Goal: Task Accomplishment & Management: Manage account settings

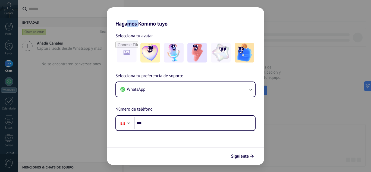
drag, startPoint x: 128, startPoint y: 16, endPoint x: 139, endPoint y: 18, distance: 10.7
click at [139, 18] on h2 "Hagamos Kommo tuyo" at bounding box center [185, 17] width 157 height 20
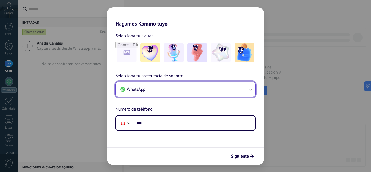
click at [183, 91] on button "WhatsApp" at bounding box center [185, 89] width 139 height 15
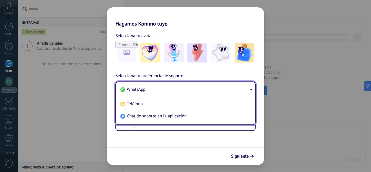
click at [183, 91] on li "WhatsApp" at bounding box center [184, 89] width 132 height 12
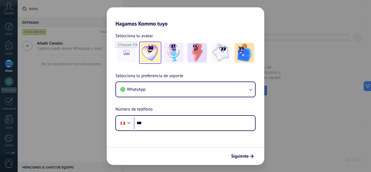
click at [153, 56] on img at bounding box center [150, 53] width 20 height 20
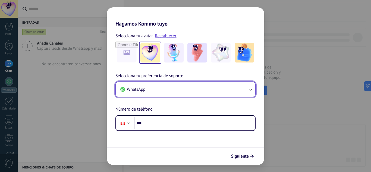
click at [142, 90] on span "WhatsApp" at bounding box center [136, 89] width 19 height 5
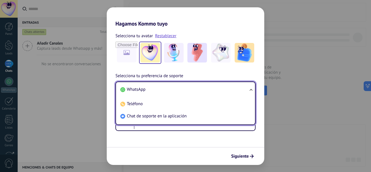
click at [142, 90] on span "WhatsApp" at bounding box center [136, 89] width 19 height 5
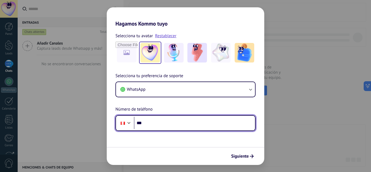
click at [164, 118] on input "***" at bounding box center [194, 123] width 121 height 12
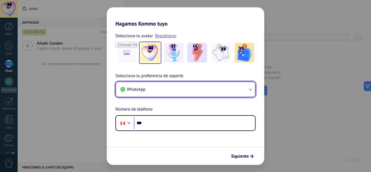
click at [164, 91] on button "WhatsApp" at bounding box center [185, 89] width 139 height 15
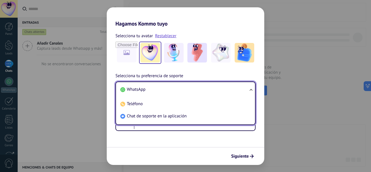
click at [164, 91] on li "WhatsApp" at bounding box center [184, 89] width 132 height 12
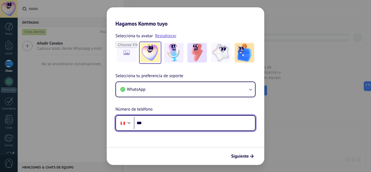
click at [161, 124] on input "***" at bounding box center [194, 123] width 121 height 12
type input "**********"
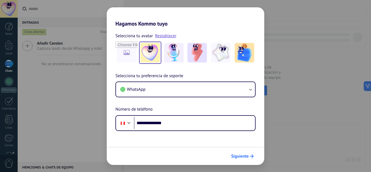
click at [235, 157] on span "Siguiente" at bounding box center [240, 156] width 18 height 4
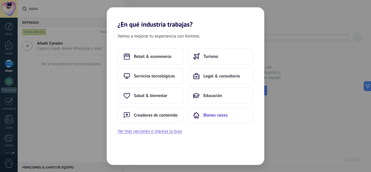
click at [204, 116] on span "Bienes raíces" at bounding box center [215, 114] width 24 height 5
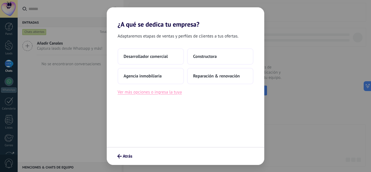
click at [166, 90] on button "Ver más opciones o ingresa la tuya" at bounding box center [149, 91] width 64 height 7
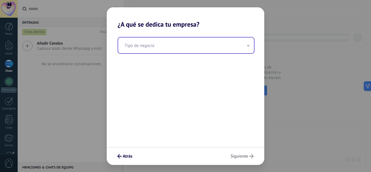
drag, startPoint x: 167, startPoint y: 55, endPoint x: 165, endPoint y: 44, distance: 10.2
click at [165, 44] on div "Tipo de negocio" at bounding box center [185, 87] width 157 height 119
click at [165, 44] on input "text" at bounding box center [186, 45] width 136 height 16
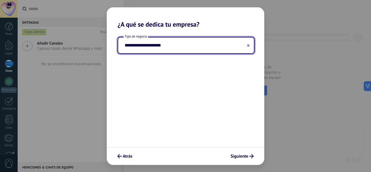
type input "**********"
click at [232, 161] on div "Atrás Siguiente" at bounding box center [185, 156] width 157 height 18
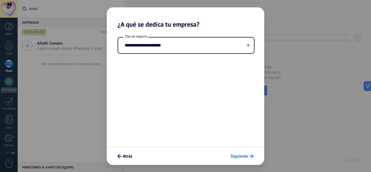
click at [234, 158] on span "Siguiente" at bounding box center [239, 156] width 18 height 4
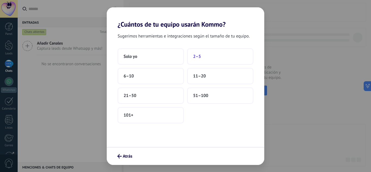
click at [190, 58] on button "2–5" at bounding box center [220, 56] width 66 height 16
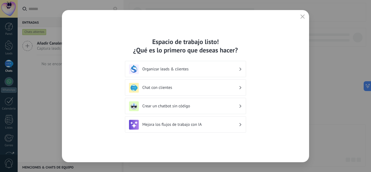
click at [187, 101] on div "Crear un chatbot sin código" at bounding box center [185, 106] width 113 height 10
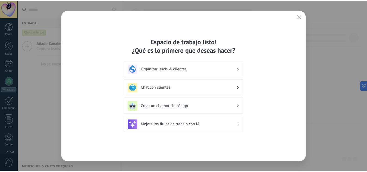
scroll to position [54, 0]
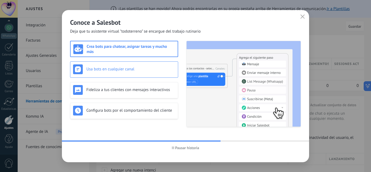
click at [164, 62] on div "Usa bots en cualquier canal" at bounding box center [124, 69] width 108 height 16
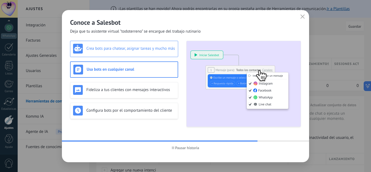
click at [161, 53] on div "Crea bots para chatear, asignar tareas y mucho más" at bounding box center [124, 49] width 102 height 10
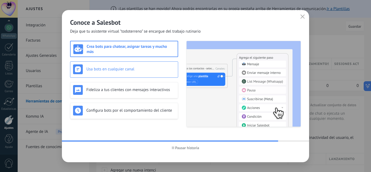
click at [150, 72] on div "Usa bots en cualquier canal" at bounding box center [124, 69] width 102 height 10
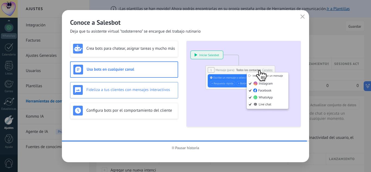
click at [141, 90] on h3 "Fideliza a tus clientes con mensajes interactivos" at bounding box center [130, 89] width 89 height 5
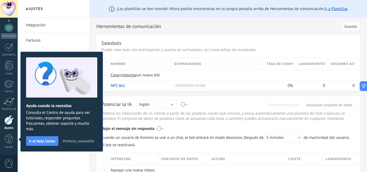
click at [67, 139] on span "Perfecto, entendido" at bounding box center [78, 141] width 31 height 4
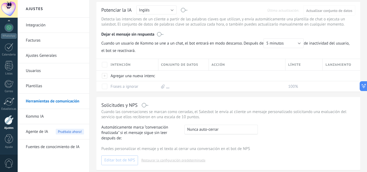
scroll to position [0, 0]
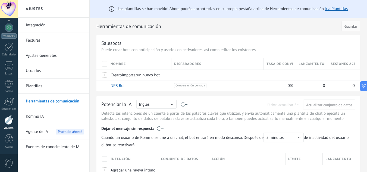
click at [38, 26] on link "Integración" at bounding box center [55, 25] width 58 height 15
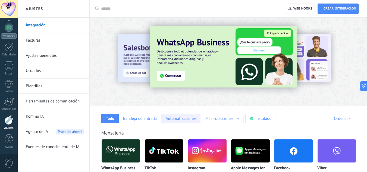
click at [174, 116] on div "Automatizaciones" at bounding box center [181, 118] width 31 height 5
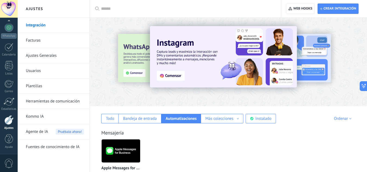
click at [63, 44] on link "Facturas" at bounding box center [55, 40] width 58 height 15
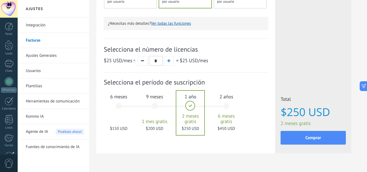
scroll to position [172, 0]
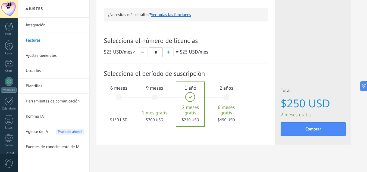
drag, startPoint x: 365, startPoint y: 107, endPoint x: 369, endPoint y: 93, distance: 14.8
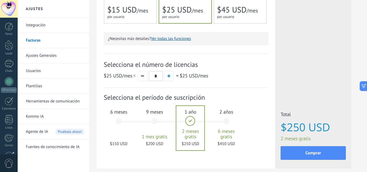
scroll to position [176, 0]
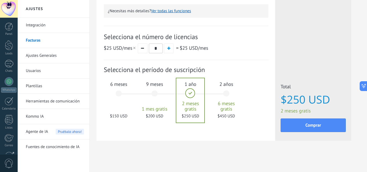
click at [124, 97] on div "6 meses $150 USD" at bounding box center [118, 96] width 29 height 38
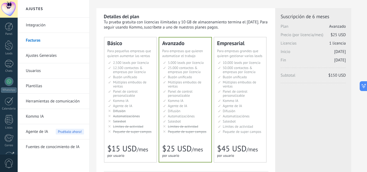
scroll to position [8, 0]
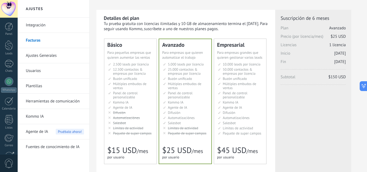
click at [58, 57] on link "Ajustes Generales" at bounding box center [55, 55] width 58 height 15
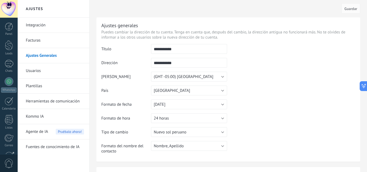
click at [44, 71] on link "Usuarios" at bounding box center [55, 70] width 58 height 15
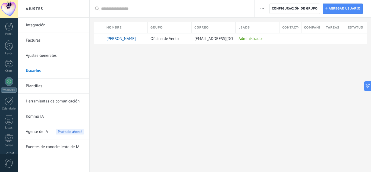
click at [37, 83] on link "Plantillas" at bounding box center [55, 85] width 58 height 15
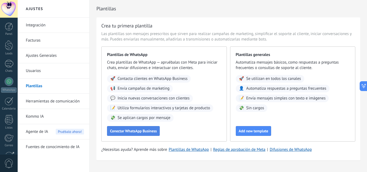
click at [139, 134] on button "Conectar WhatsApp Business" at bounding box center [133, 131] width 53 height 10
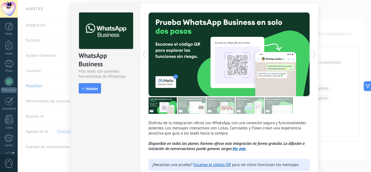
scroll to position [8, 0]
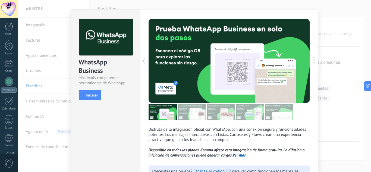
click at [194, 110] on img at bounding box center [191, 112] width 28 height 17
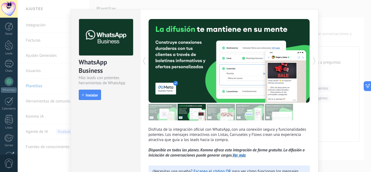
click at [224, 113] on img at bounding box center [220, 112] width 28 height 17
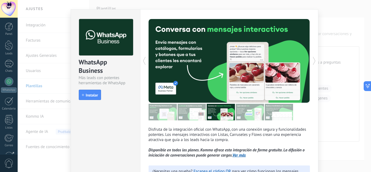
click at [251, 114] on img at bounding box center [250, 112] width 28 height 17
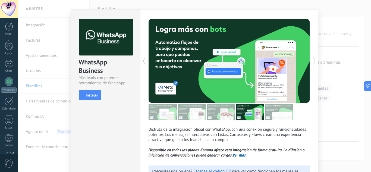
click at [271, 119] on img at bounding box center [279, 112] width 28 height 17
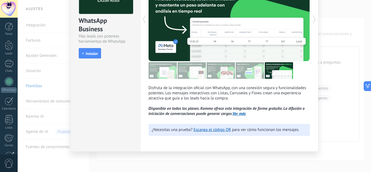
scroll to position [33, 0]
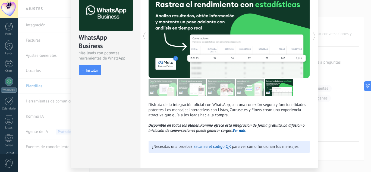
click at [343, 59] on div "WhatsApp Business Más leads con potentes herramientas de WhatsApp install Insta…" at bounding box center [194, 86] width 353 height 172
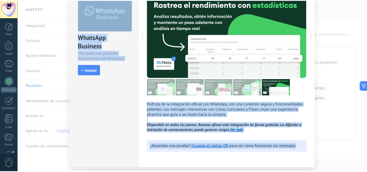
scroll to position [0, 0]
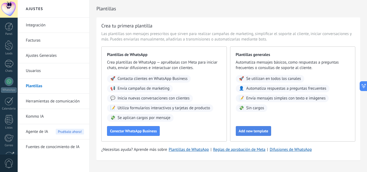
click at [248, 129] on span "Add new template" at bounding box center [253, 131] width 30 height 4
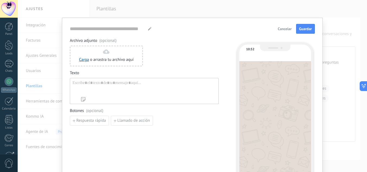
type input "**********"
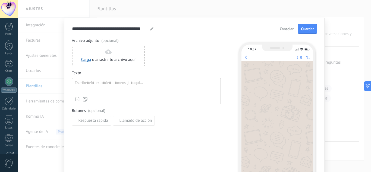
click at [284, 30] on span "Cancelar" at bounding box center [286, 29] width 14 height 4
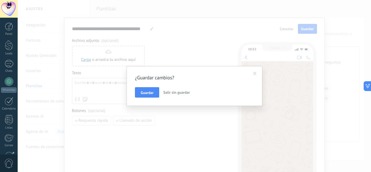
click at [165, 93] on span "Salir sin guardar" at bounding box center [176, 92] width 27 height 5
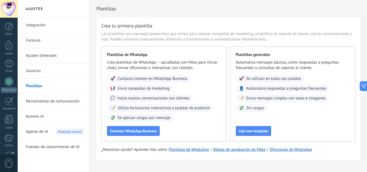
click at [66, 99] on link "Herramientas de comunicación" at bounding box center [55, 101] width 58 height 15
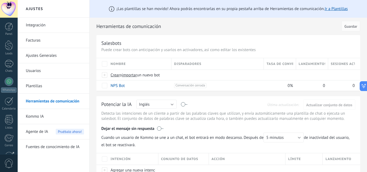
click at [33, 119] on link "Kommo IA" at bounding box center [55, 116] width 58 height 15
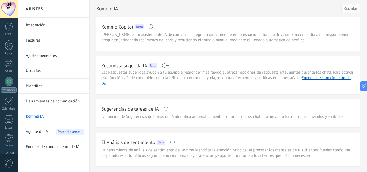
click at [37, 128] on span "Agente de IA" at bounding box center [37, 131] width 22 height 15
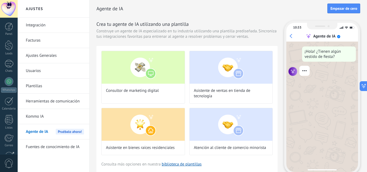
click at [41, 144] on link "Fuentes de conocimiento de IA" at bounding box center [55, 146] width 58 height 15
